Goal: Information Seeking & Learning: Learn about a topic

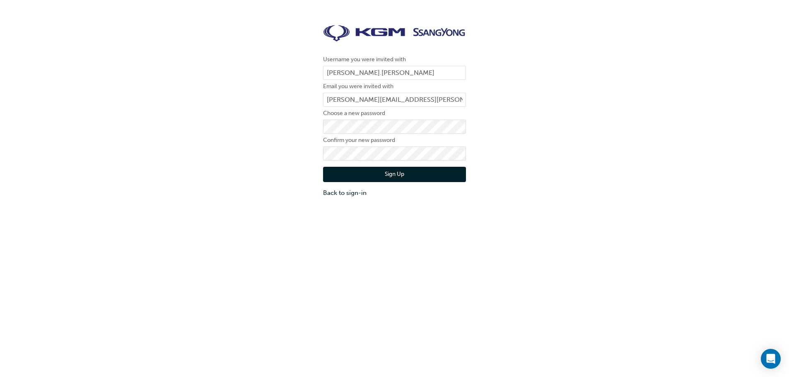
click at [387, 174] on button "Sign Up" at bounding box center [394, 175] width 143 height 16
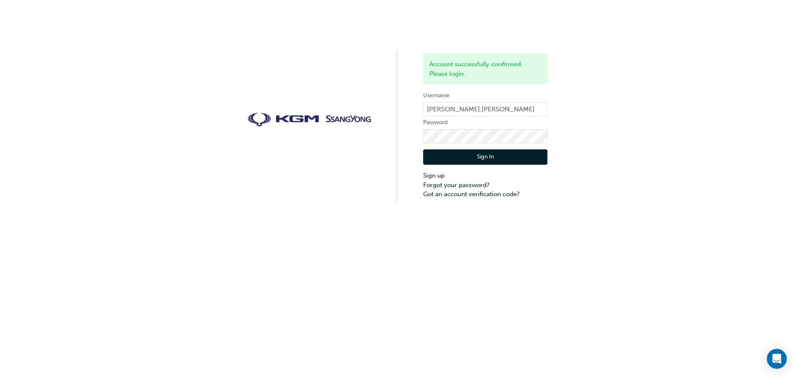
click at [479, 158] on button "Sign In" at bounding box center [485, 158] width 124 height 16
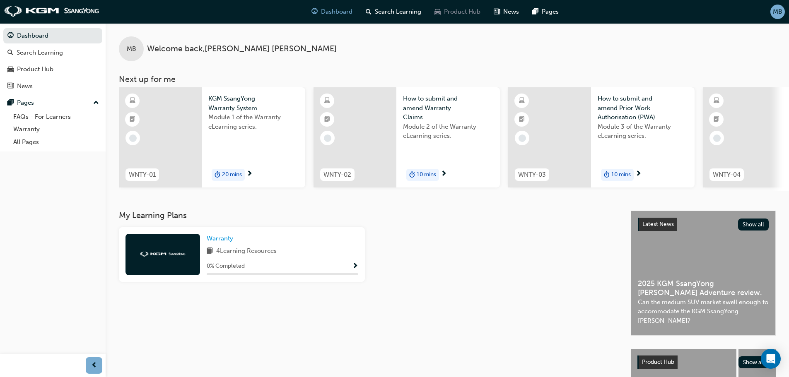
click at [447, 17] on div "Product Hub" at bounding box center [457, 11] width 59 height 17
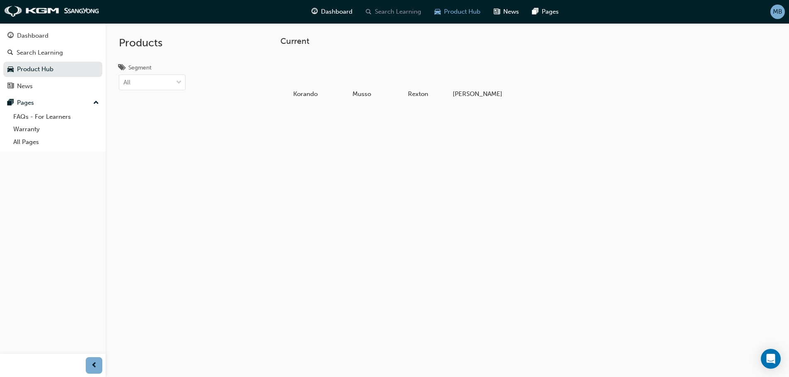
click at [401, 10] on span "Search Learning" at bounding box center [398, 12] width 46 height 10
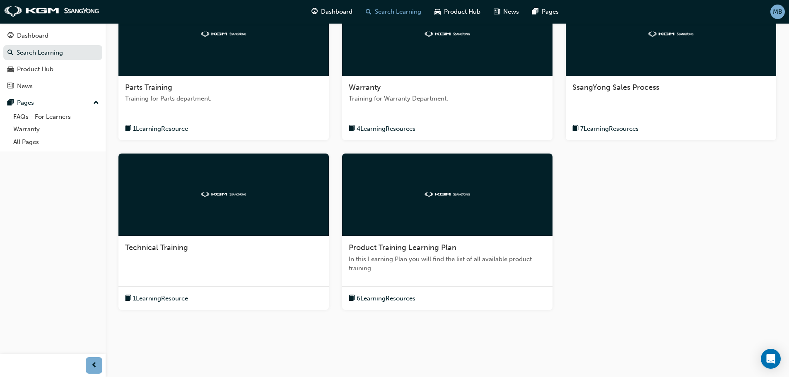
scroll to position [207, 0]
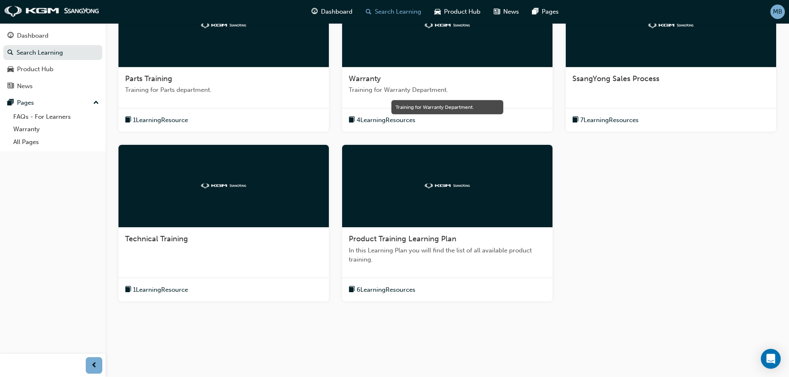
click at [440, 89] on span "Training for Warranty Department." at bounding box center [447, 90] width 197 height 10
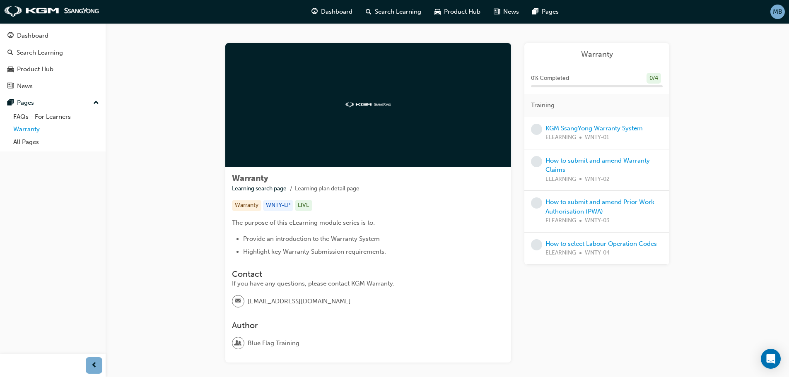
click at [41, 128] on link "Warranty" at bounding box center [56, 129] width 92 height 13
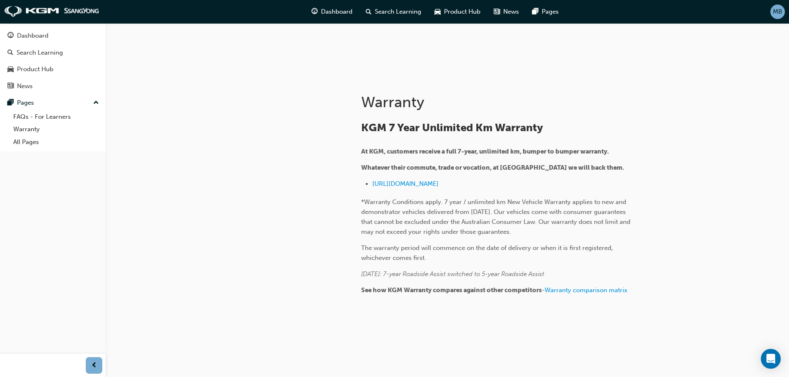
scroll to position [124, 0]
